Goal: Task Accomplishment & Management: Manage account settings

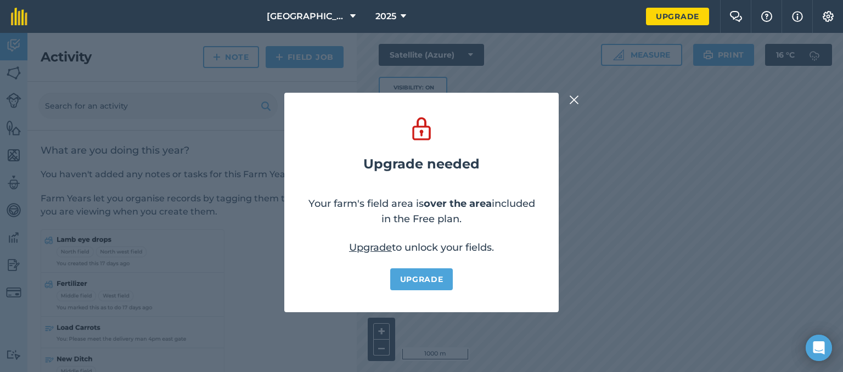
click at [573, 102] on img at bounding box center [574, 99] width 10 height 13
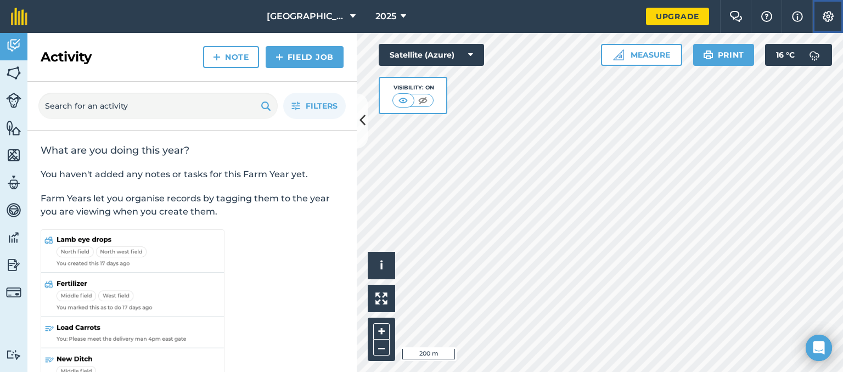
click at [832, 12] on img at bounding box center [828, 16] width 13 height 11
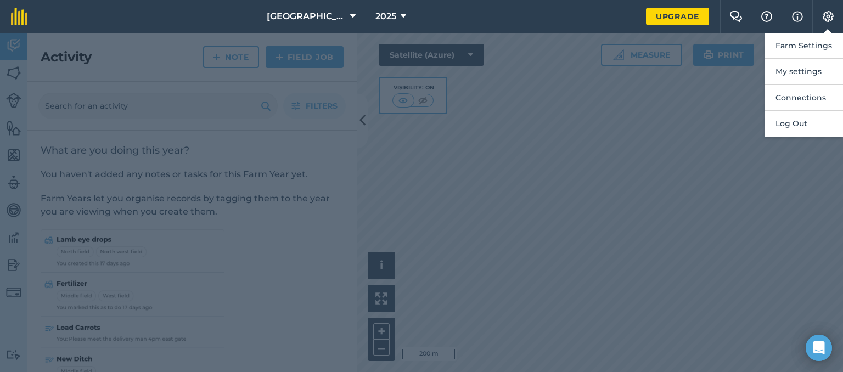
click at [707, 130] on div at bounding box center [421, 202] width 843 height 339
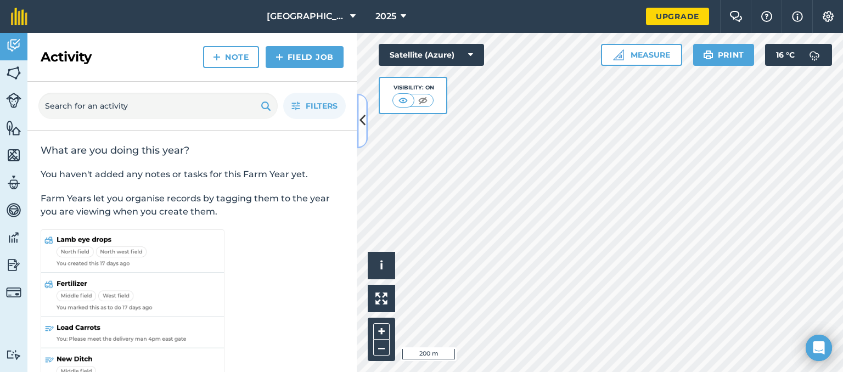
click at [363, 119] on icon at bounding box center [363, 120] width 6 height 19
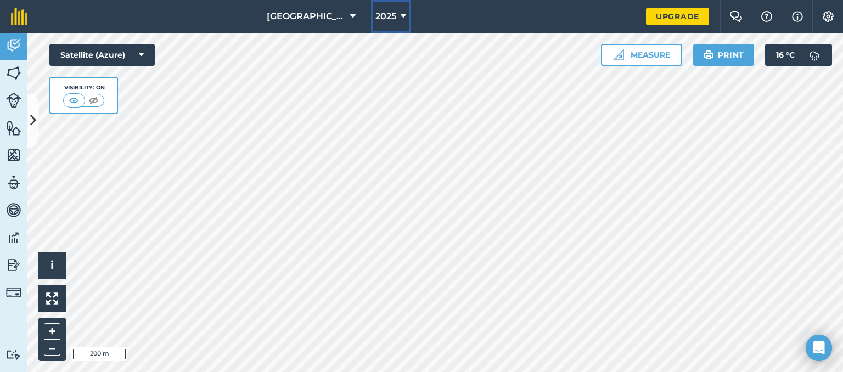
click at [408, 13] on button "2025" at bounding box center [391, 16] width 40 height 33
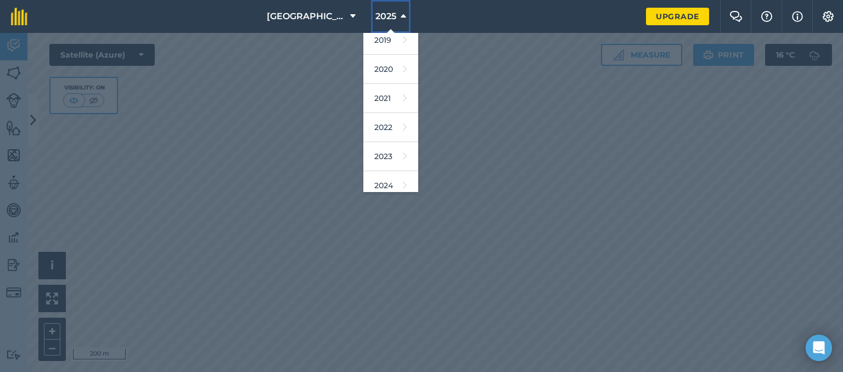
scroll to position [68, 0]
click at [376, 182] on link "2024" at bounding box center [390, 183] width 55 height 29
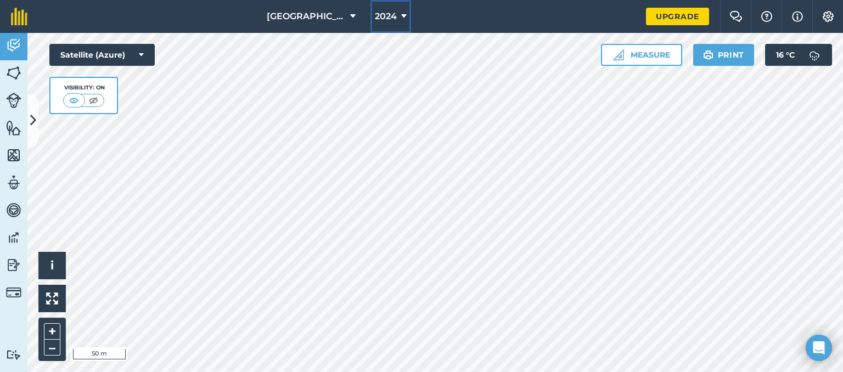
click at [405, 16] on icon at bounding box center [403, 16] width 5 height 13
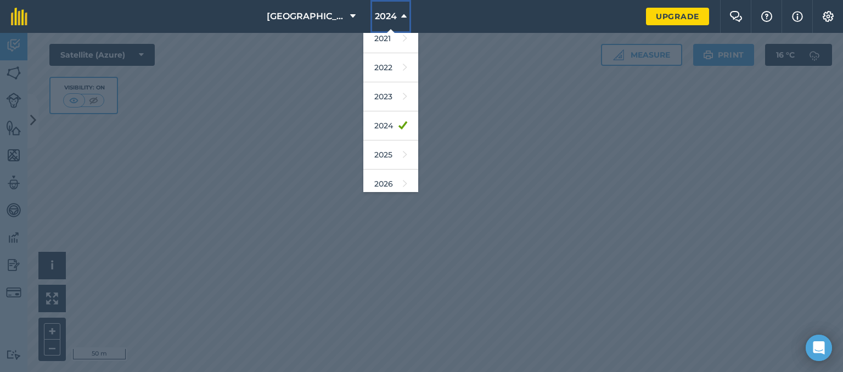
scroll to position [132, 0]
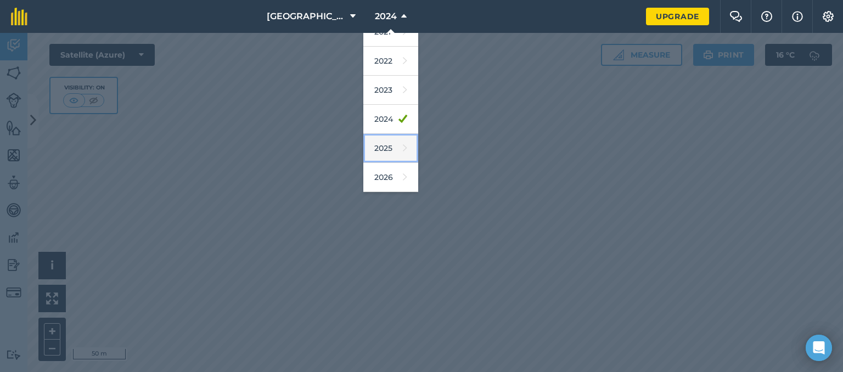
click at [390, 152] on link "2025" at bounding box center [390, 148] width 55 height 29
